Goal: Information Seeking & Learning: Compare options

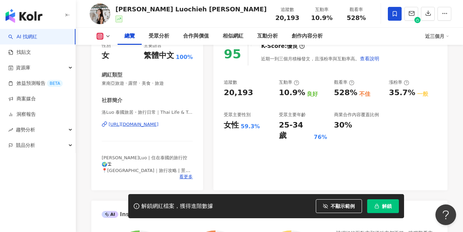
click at [146, 121] on div "https://www.instagram.com/_is_luochieh_/" at bounding box center [134, 124] width 50 height 6
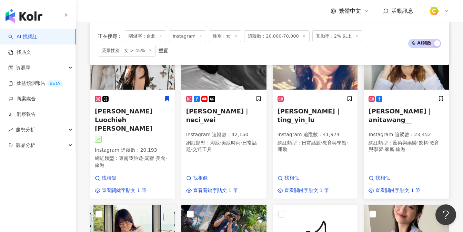
scroll to position [421, 0]
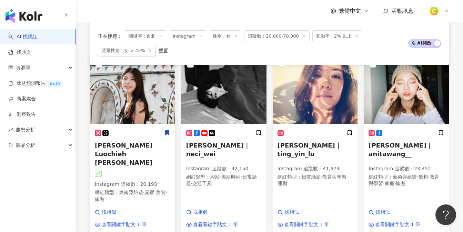
click at [149, 108] on img at bounding box center [132, 89] width 85 height 69
click at [324, 104] on img at bounding box center [315, 89] width 85 height 69
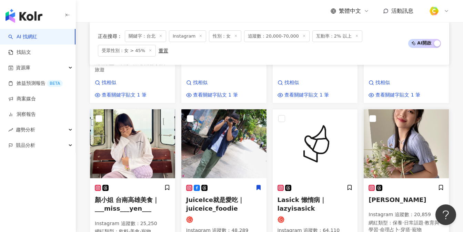
scroll to position [572, 0]
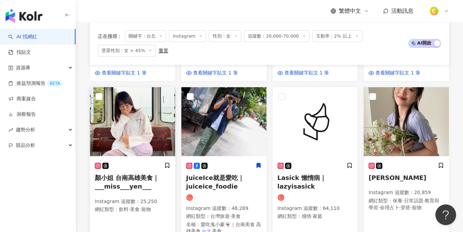
click at [155, 114] on img at bounding box center [132, 121] width 85 height 69
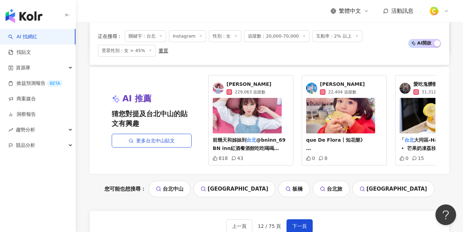
scroll to position [881, 0]
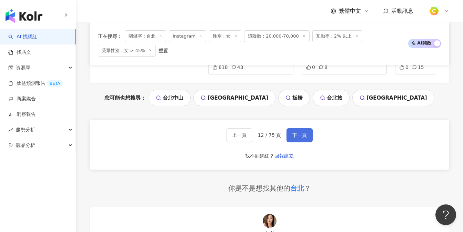
click at [301, 132] on span "下一頁" at bounding box center [299, 135] width 14 height 6
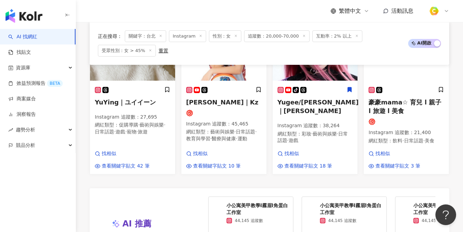
scroll to position [571, 0]
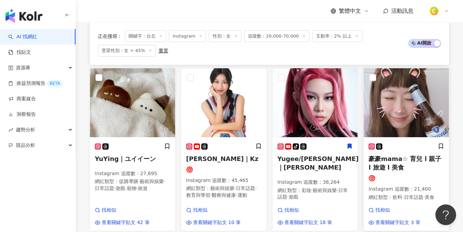
click at [409, 95] on img at bounding box center [406, 102] width 85 height 69
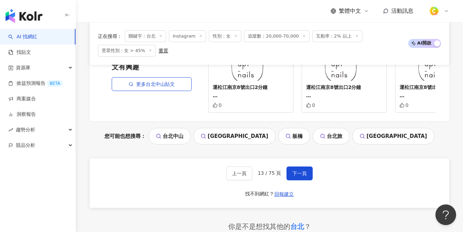
scroll to position [807, 0]
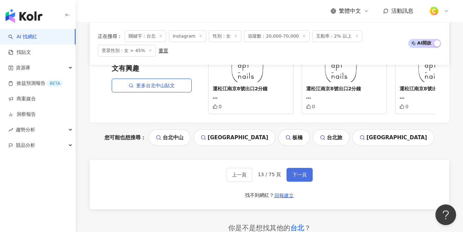
click at [292, 168] on button "下一頁" at bounding box center [299, 175] width 26 height 14
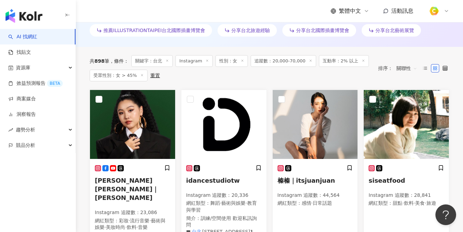
scroll to position [225, 0]
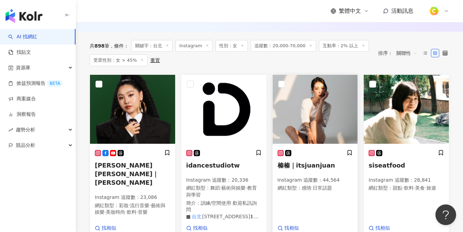
click at [322, 112] on img at bounding box center [315, 109] width 85 height 69
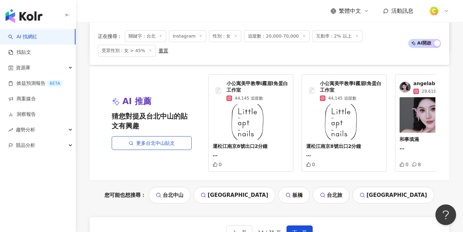
scroll to position [812, 0]
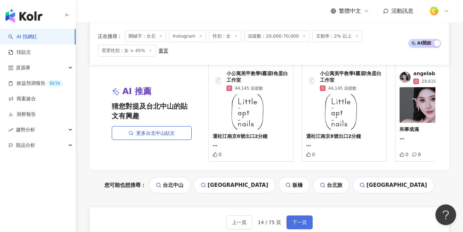
click at [302, 219] on button "下一頁" at bounding box center [299, 222] width 26 height 14
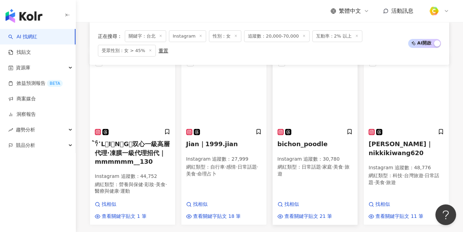
scroll to position [573, 0]
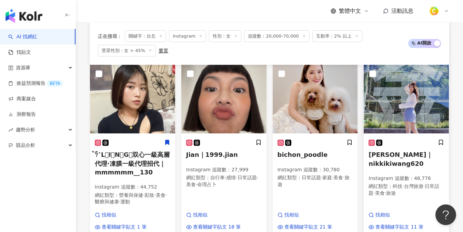
click at [417, 118] on img at bounding box center [406, 98] width 85 height 69
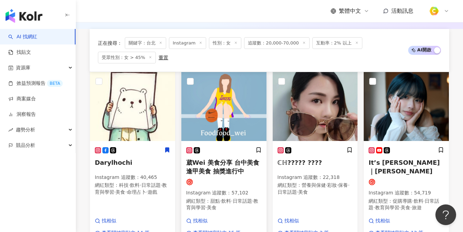
scroll to position [239, 0]
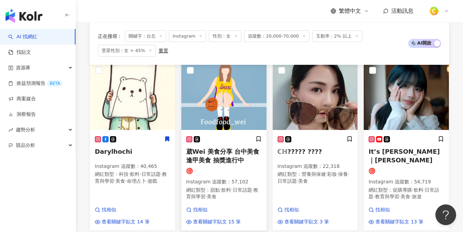
click at [254, 120] on img at bounding box center [223, 95] width 85 height 69
click at [138, 179] on span "命理占卜" at bounding box center [136, 181] width 19 height 6
click at [321, 104] on img at bounding box center [315, 95] width 85 height 69
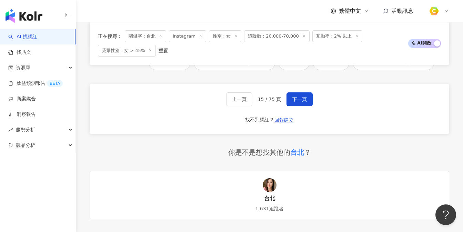
scroll to position [901, 0]
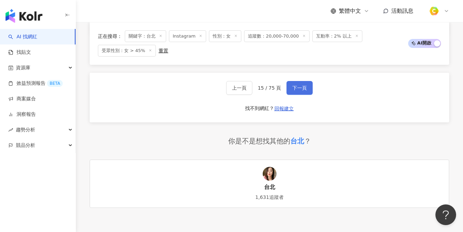
click at [292, 91] on span "下一頁" at bounding box center [299, 88] width 14 height 6
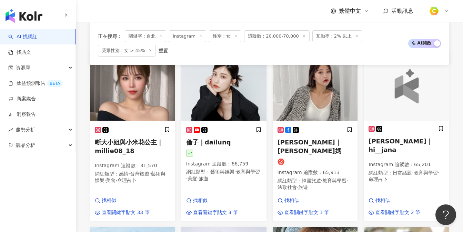
scroll to position [228, 0]
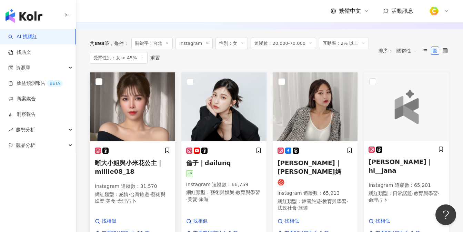
click at [156, 126] on img at bounding box center [132, 106] width 85 height 69
click at [225, 98] on img at bounding box center [223, 106] width 85 height 69
click at [332, 123] on img at bounding box center [315, 106] width 85 height 69
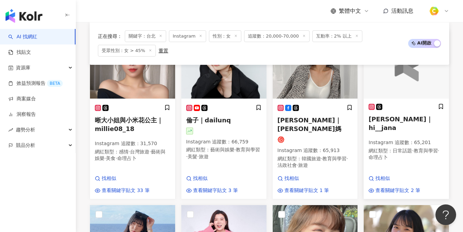
scroll to position [271, 0]
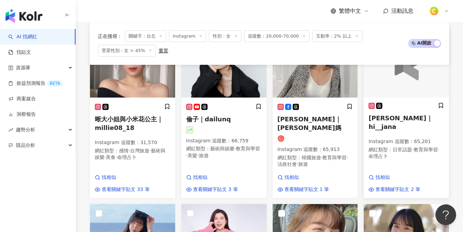
click at [419, 84] on div at bounding box center [406, 63] width 85 height 69
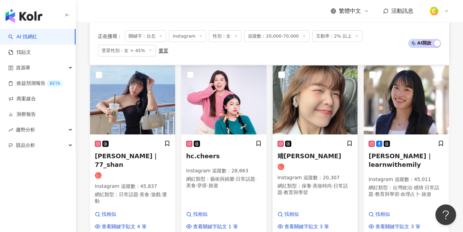
scroll to position [409, 0]
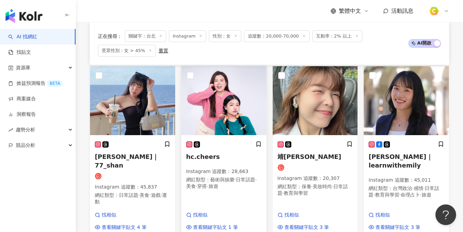
click at [209, 96] on img at bounding box center [223, 100] width 85 height 69
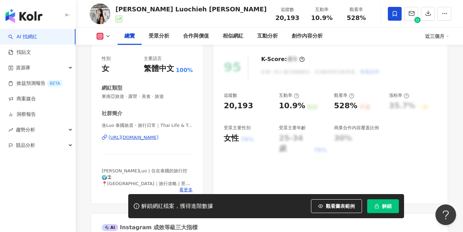
scroll to position [89, 0]
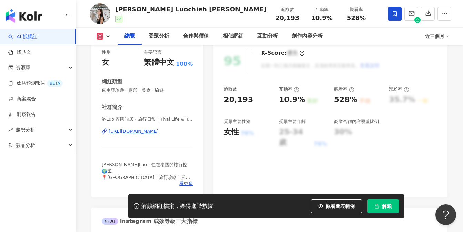
click at [149, 131] on div "https://www.instagram.com/_is_luochieh_/" at bounding box center [134, 131] width 50 height 6
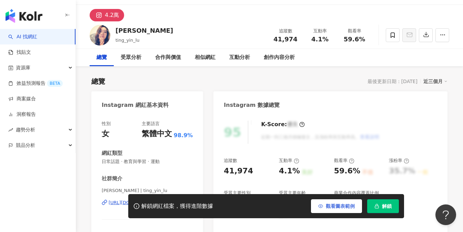
click at [320, 208] on icon "button" at bounding box center [320, 206] width 5 height 5
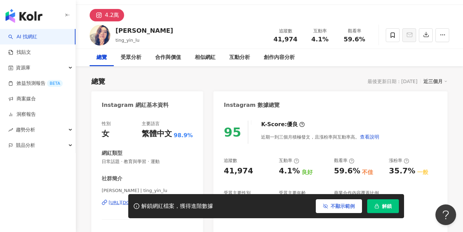
scroll to position [108, 0]
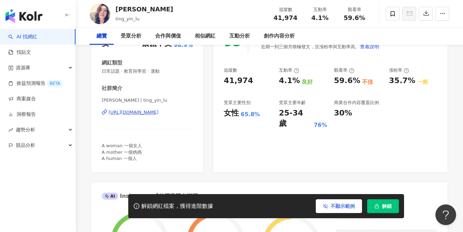
click at [144, 111] on div "https://www.instagram.com/ting_yin_lu/" at bounding box center [134, 112] width 50 height 6
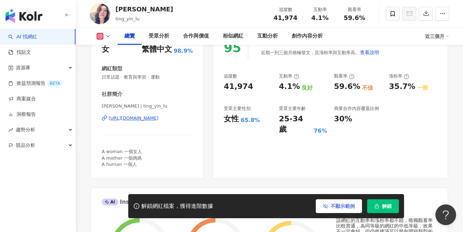
scroll to position [107, 0]
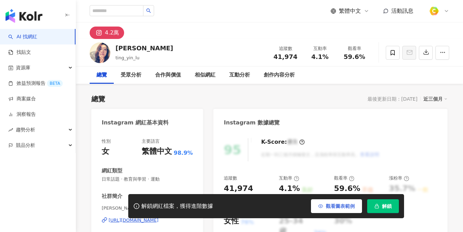
scroll to position [42, 0]
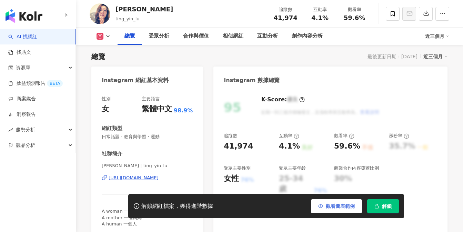
click at [338, 207] on span "觀看圖表範例" at bounding box center [340, 206] width 29 height 6
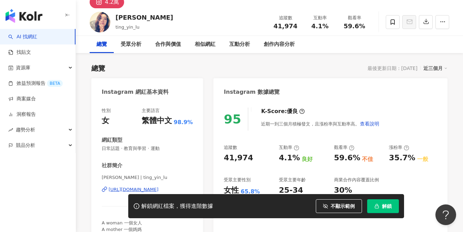
scroll to position [35, 0]
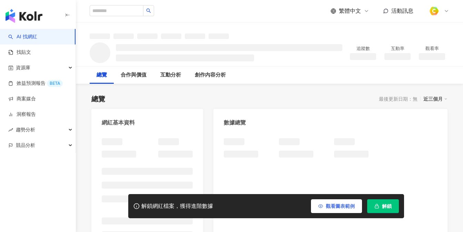
click at [326, 206] on span "觀看圖表範例" at bounding box center [340, 206] width 29 height 6
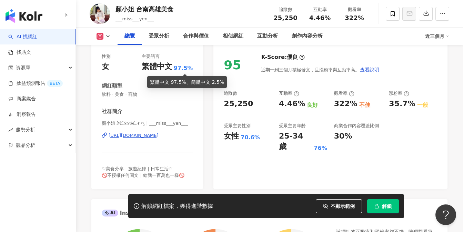
scroll to position [87, 0]
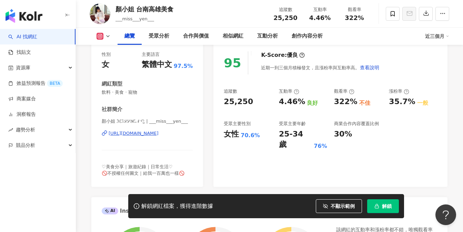
click at [141, 132] on div "[URL][DOMAIN_NAME]" at bounding box center [134, 133] width 50 height 6
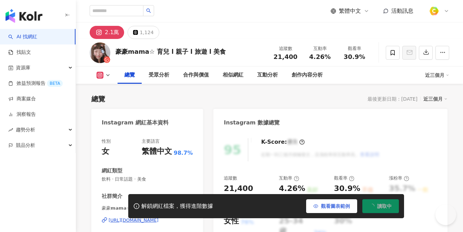
click at [325, 207] on span "觀看圖表範例" at bounding box center [335, 206] width 29 height 6
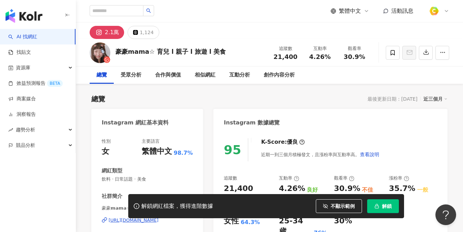
scroll to position [97, 0]
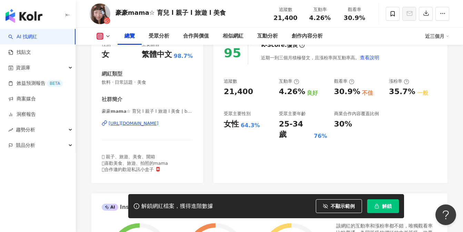
click at [151, 124] on div "https://www.instagram.com/babyhao628/" at bounding box center [134, 123] width 50 height 6
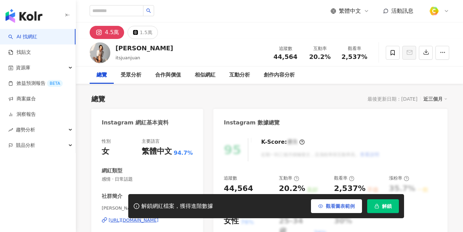
click at [329, 203] on button "觀看圖表範例" at bounding box center [336, 206] width 51 height 14
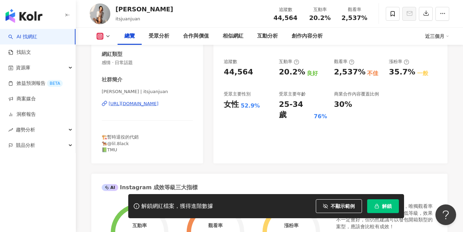
click at [157, 103] on div "[URL][DOMAIN_NAME]" at bounding box center [134, 104] width 50 height 6
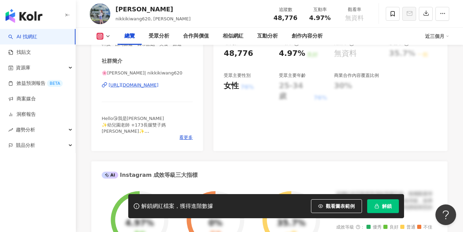
click at [145, 85] on div "https://www.instagram.com/nikkikiwang620/" at bounding box center [134, 85] width 50 height 6
click at [335, 201] on button "觀看圖表範例" at bounding box center [336, 206] width 51 height 14
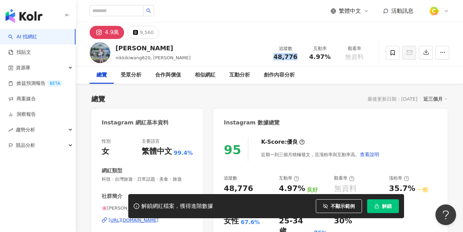
drag, startPoint x: 274, startPoint y: 56, endPoint x: 295, endPoint y: 56, distance: 21.4
click at [295, 56] on div "48,776" at bounding box center [285, 56] width 26 height 7
copy span "48,776"
drag, startPoint x: 329, startPoint y: 56, endPoint x: 335, endPoint y: 57, distance: 6.6
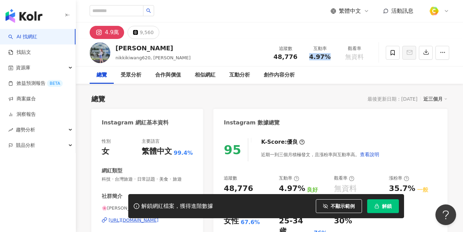
click at [335, 57] on div "互動率 4.97%" at bounding box center [320, 52] width 34 height 15
copy span "4.97%"
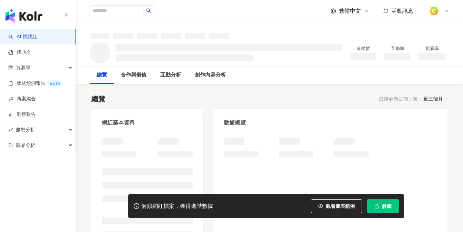
click at [327, 204] on span "觀看圖表範例" at bounding box center [340, 206] width 29 height 6
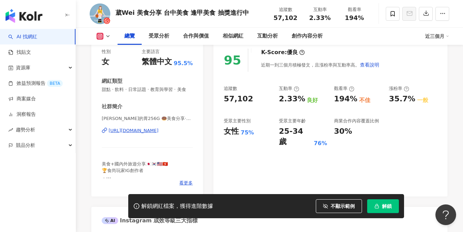
scroll to position [80, 0]
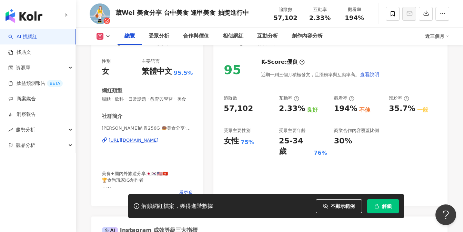
click at [159, 139] on div "https://www.instagram.com/foodfood_wei/" at bounding box center [134, 140] width 50 height 6
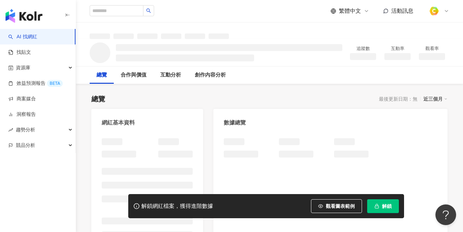
scroll to position [107, 0]
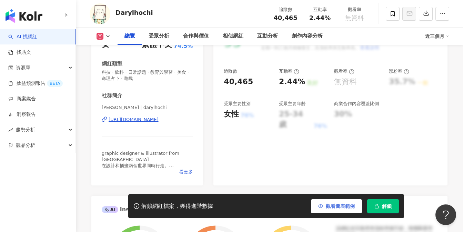
click at [326, 210] on button "觀看圖表範例" at bounding box center [336, 206] width 51 height 14
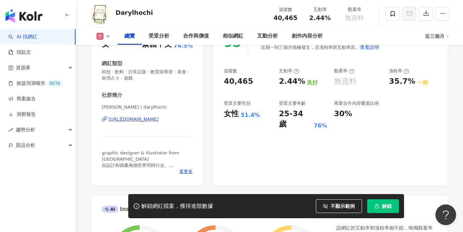
scroll to position [58, 0]
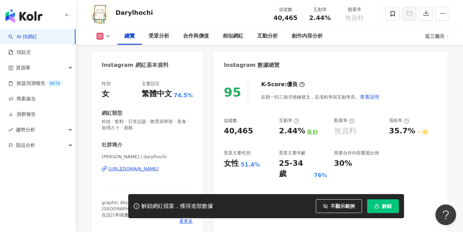
click at [143, 170] on div "https://www.instagram.com/darylhochi/" at bounding box center [134, 169] width 50 height 6
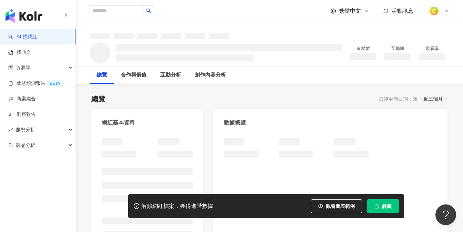
click at [337, 208] on span "觀看圖表範例" at bounding box center [340, 206] width 29 height 6
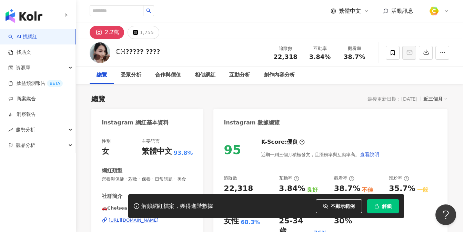
scroll to position [87, 0]
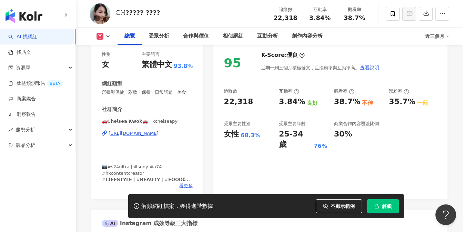
click at [159, 135] on div "https://www.instagram.com/kchelseapy/" at bounding box center [134, 133] width 50 height 6
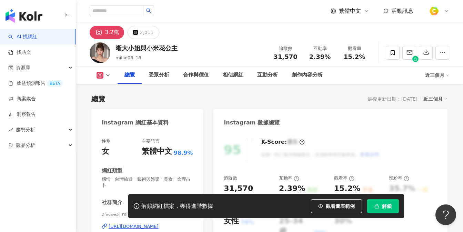
scroll to position [84, 0]
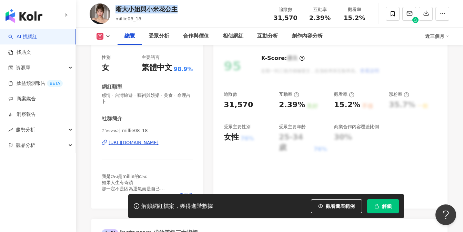
drag, startPoint x: 117, startPoint y: 8, endPoint x: 184, endPoint y: 7, distance: 67.2
click at [184, 7] on div "晰大小姐與小米花公主 millie08_18 追蹤數 31,570 互動率 2.39% 觀看率 15.2%" at bounding box center [269, 13] width 387 height 27
copy div "晰大小姐與小米花公主"
drag, startPoint x: 275, startPoint y: 17, endPoint x: 297, endPoint y: 21, distance: 22.0
click at [295, 19] on div "31,570" at bounding box center [285, 17] width 26 height 7
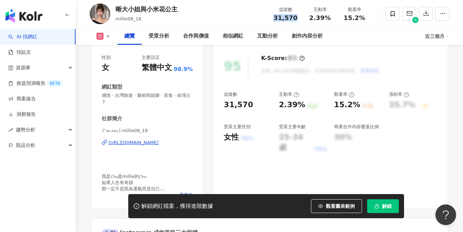
copy span "31,570"
drag, startPoint x: 311, startPoint y: 17, endPoint x: 328, endPoint y: 17, distance: 16.6
click at [328, 17] on span "2.39%" at bounding box center [319, 17] width 21 height 7
copy span "2.39%"
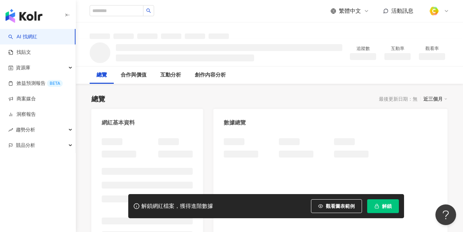
click at [330, 202] on button "觀看圖表範例" at bounding box center [336, 206] width 51 height 14
click at [331, 205] on span "觀看圖表範例" at bounding box center [340, 206] width 29 height 6
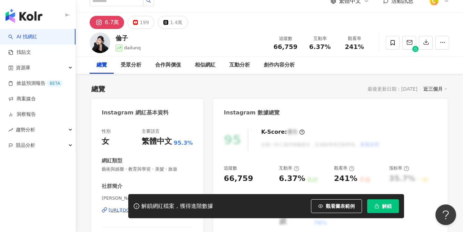
scroll to position [13, 0]
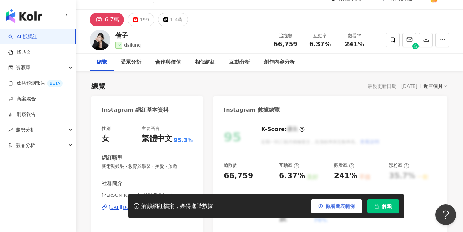
click at [329, 208] on span "觀看圖表範例" at bounding box center [340, 206] width 29 height 6
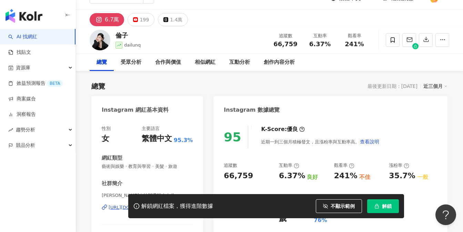
scroll to position [47, 0]
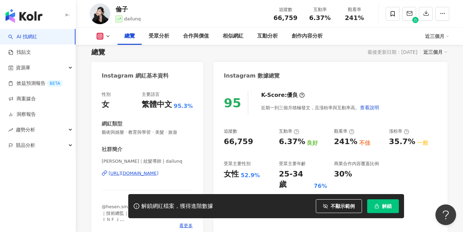
click at [159, 172] on div "[URL][DOMAIN_NAME]" at bounding box center [134, 173] width 50 height 6
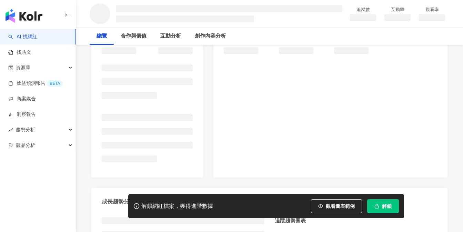
scroll to position [107, 0]
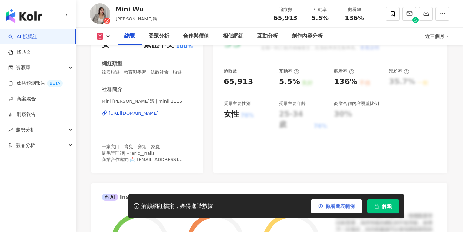
scroll to position [103, 0]
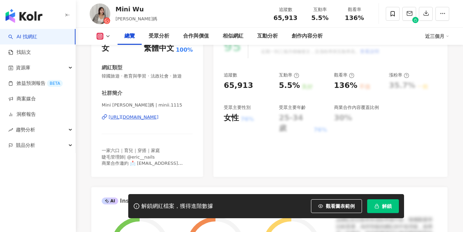
click at [340, 203] on span "觀看圖表範例" at bounding box center [340, 206] width 29 height 6
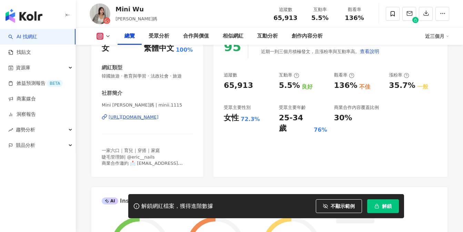
scroll to position [56, 0]
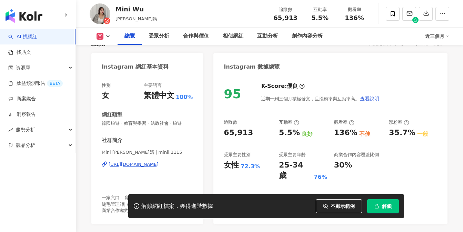
click at [153, 165] on div "https://www.instagram.com/minii.1115/" at bounding box center [134, 164] width 50 height 6
drag, startPoint x: 275, startPoint y: 16, endPoint x: 243, endPoint y: 2, distance: 35.3
click at [299, 17] on div "追蹤數 65,913" at bounding box center [285, 13] width 34 height 15
copy span "65,913"
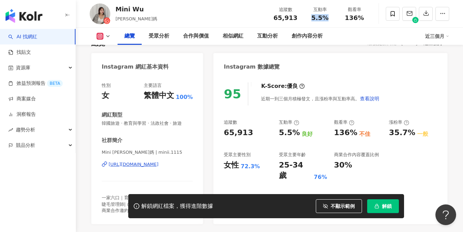
drag, startPoint x: 316, startPoint y: 17, endPoint x: 325, endPoint y: 17, distance: 9.3
click at [325, 17] on span "5.5%" at bounding box center [319, 17] width 17 height 7
copy span "5.5%"
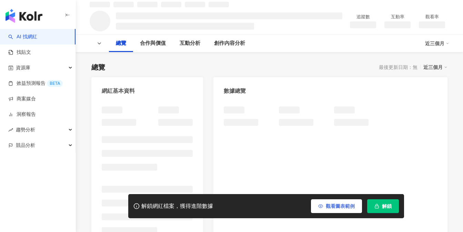
click at [323, 206] on button "觀看圖表範例" at bounding box center [336, 206] width 51 height 14
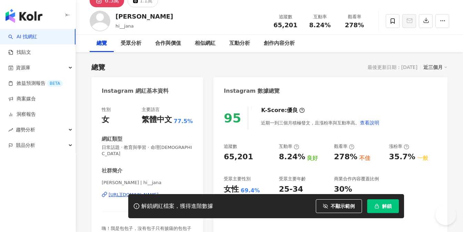
scroll to position [94, 0]
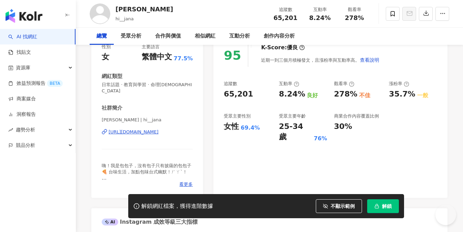
click at [142, 129] on div "松島包包子 | hi__jana https://www.instagram.com/hi__jana/" at bounding box center [147, 137] width 91 height 40
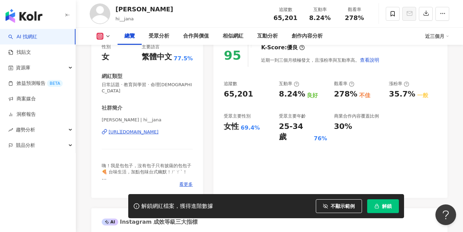
scroll to position [0, 0]
click at [141, 129] on div "https://www.instagram.com/hi__jana/" at bounding box center [134, 132] width 50 height 6
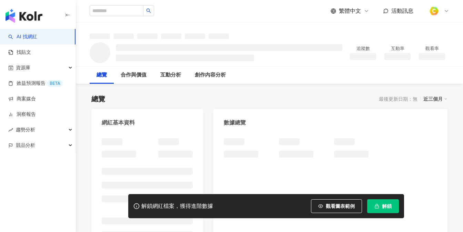
click at [318, 203] on button "觀看圖表範例" at bounding box center [336, 206] width 51 height 14
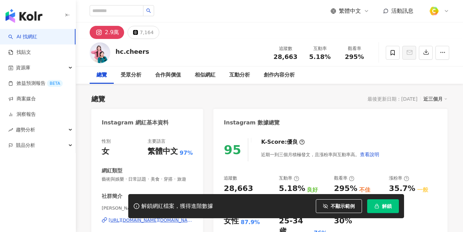
click at [145, 217] on div "[URL][DOMAIN_NAME][DOMAIN_NAME]" at bounding box center [151, 220] width 84 height 6
